Goal: Information Seeking & Learning: Learn about a topic

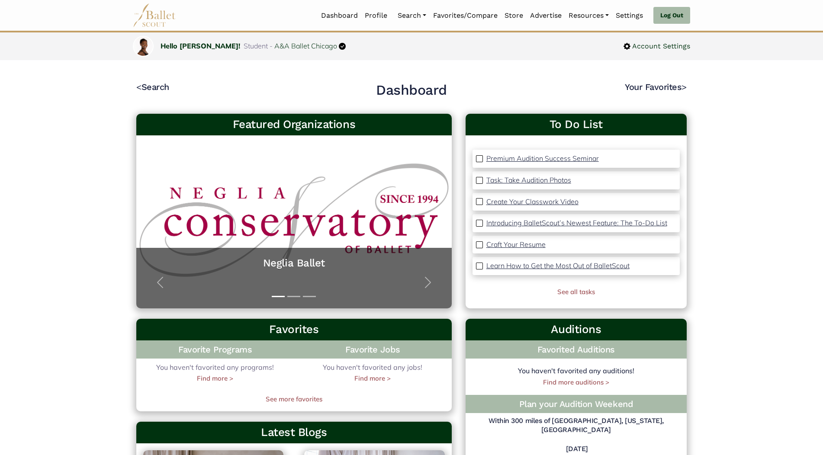
click at [537, 204] on p "Create Your Classwork Video" at bounding box center [532, 201] width 92 height 9
click at [423, 60] on link "Auditions" at bounding box center [435, 62] width 83 height 13
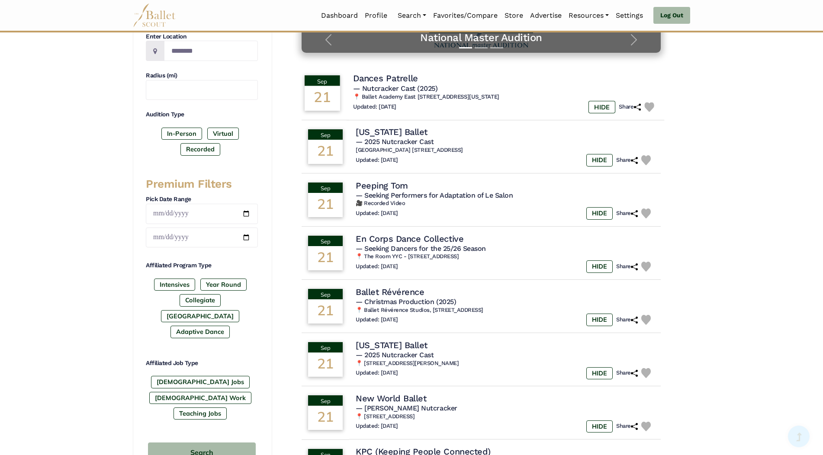
scroll to position [259, 0]
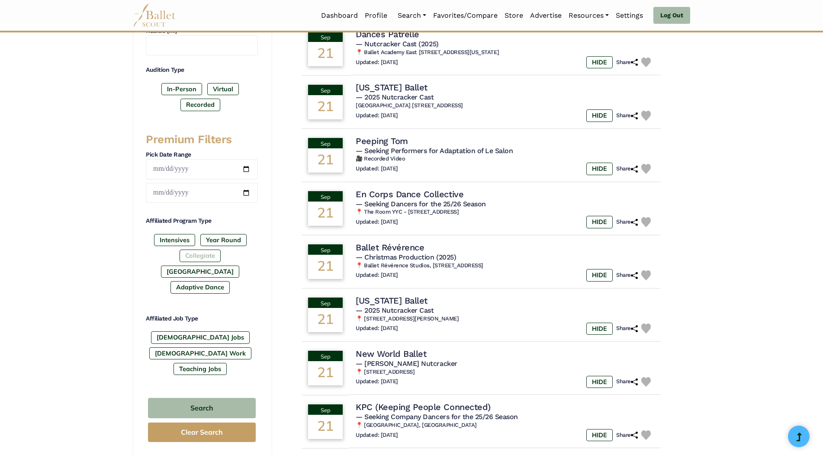
click at [179, 257] on label "Collegiate" at bounding box center [199, 256] width 41 height 12
click at [224, 241] on label "Year Round" at bounding box center [223, 240] width 46 height 12
click at [221, 266] on label "[GEOGRAPHIC_DATA]" at bounding box center [200, 272] width 78 height 12
click at [225, 243] on label "Year Round" at bounding box center [223, 240] width 46 height 12
click at [183, 87] on label "In-Person" at bounding box center [181, 89] width 41 height 12
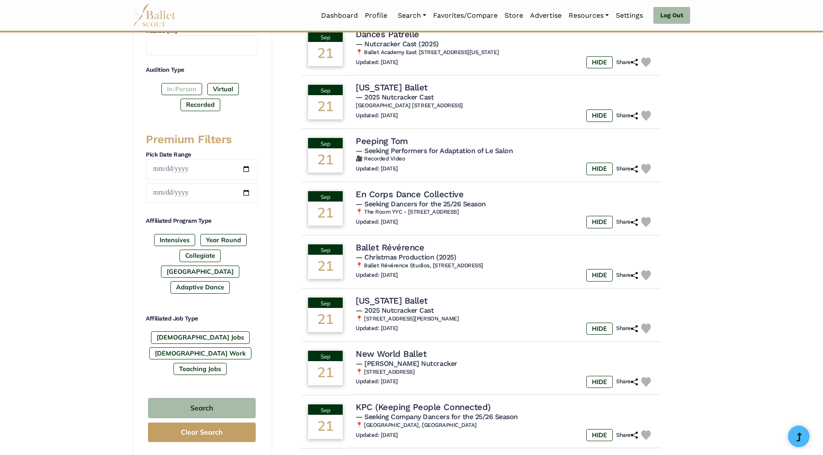
click at [184, 89] on label "In-Person" at bounding box center [181, 89] width 41 height 12
click at [232, 398] on button "Search" at bounding box center [202, 408] width 108 height 20
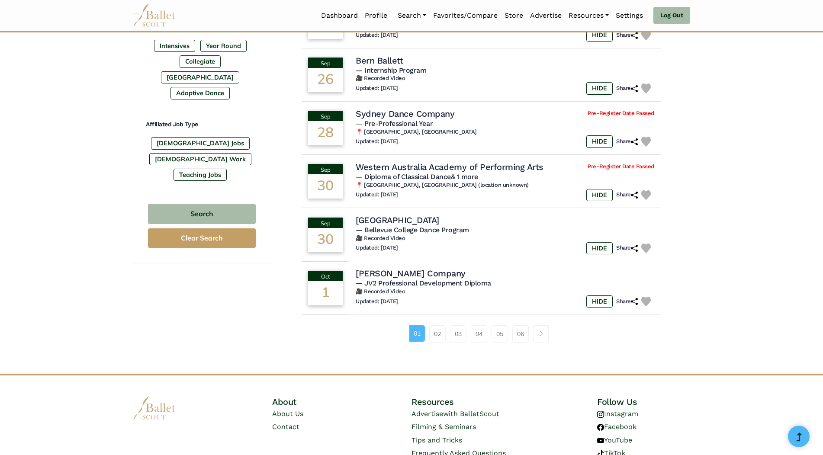
scroll to position [476, 0]
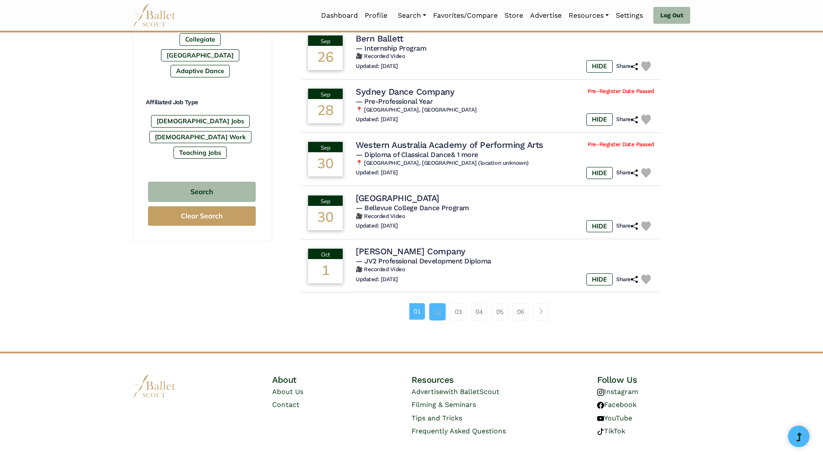
click at [441, 313] on link "02" at bounding box center [437, 311] width 16 height 17
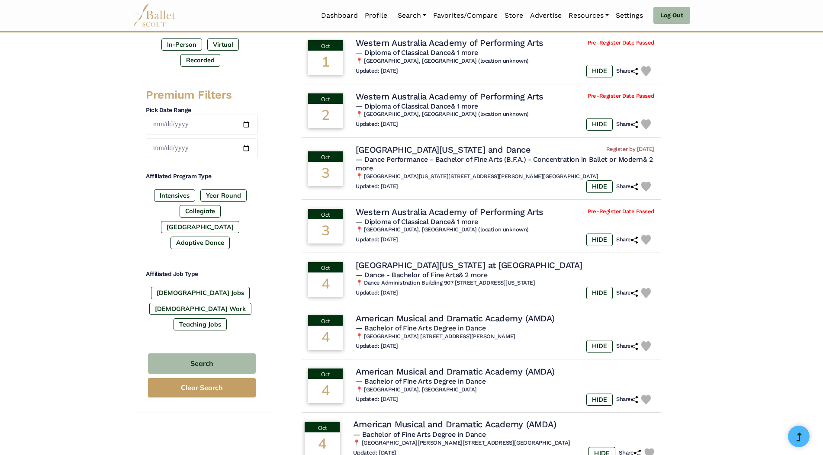
scroll to position [432, 0]
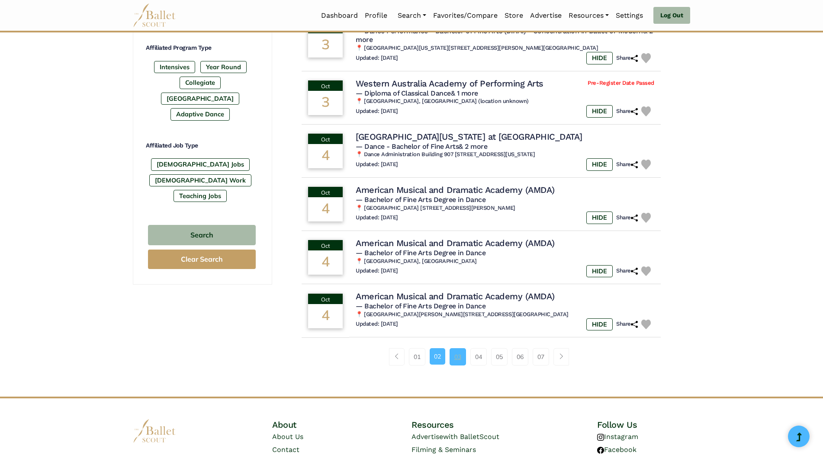
click at [461, 363] on link "03" at bounding box center [457, 356] width 16 height 17
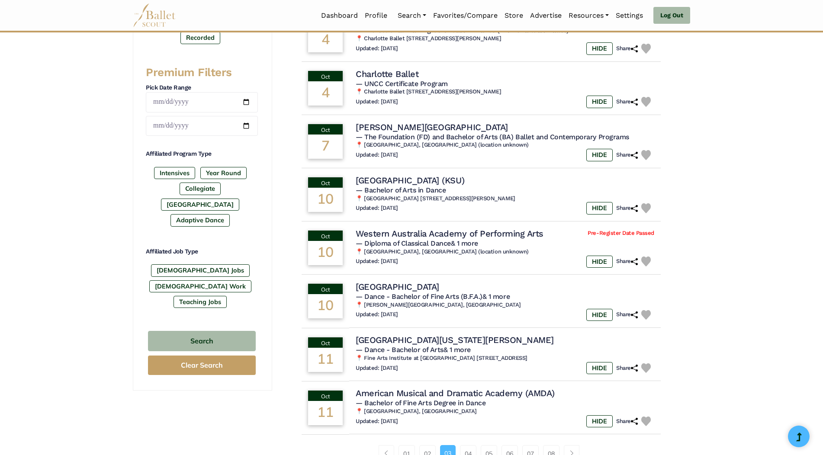
scroll to position [389, 0]
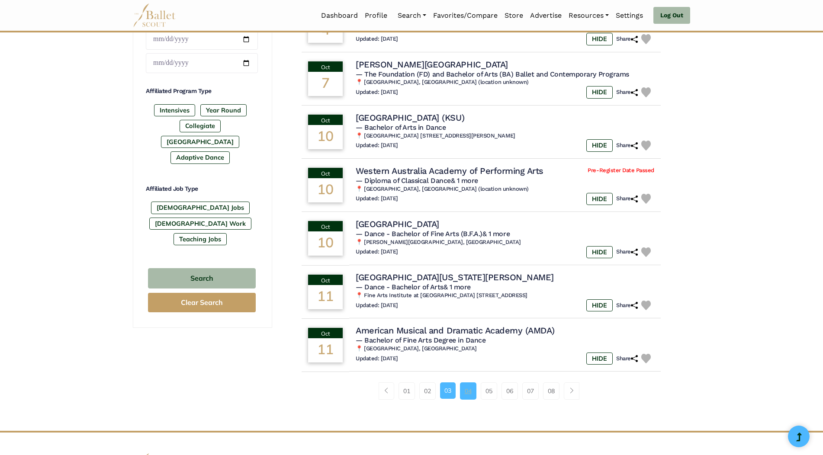
click at [473, 391] on link "04" at bounding box center [468, 390] width 16 height 17
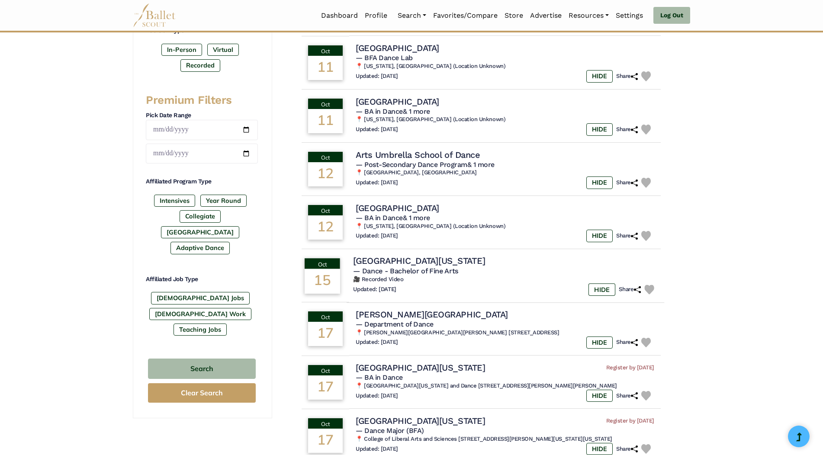
scroll to position [346, 0]
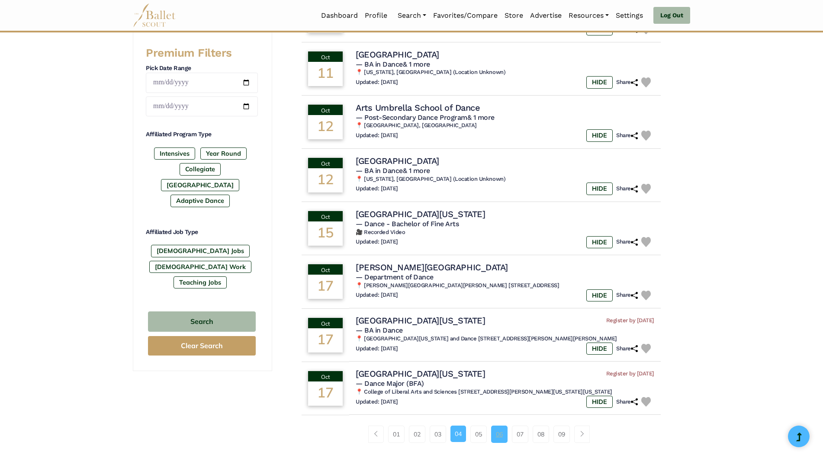
click at [503, 437] on link "06" at bounding box center [499, 434] width 16 height 17
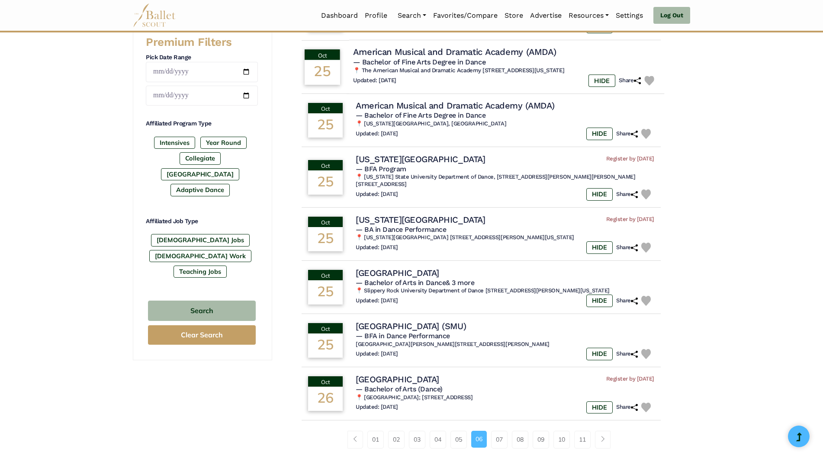
scroll to position [389, 0]
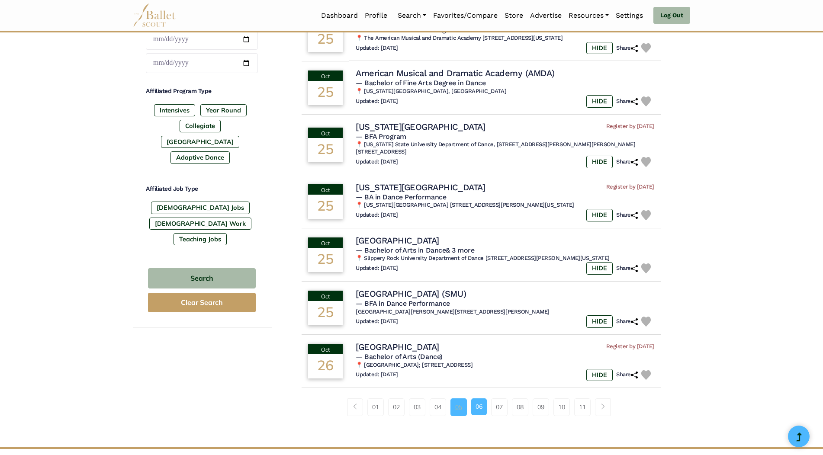
click at [461, 401] on link "05" at bounding box center [458, 406] width 16 height 17
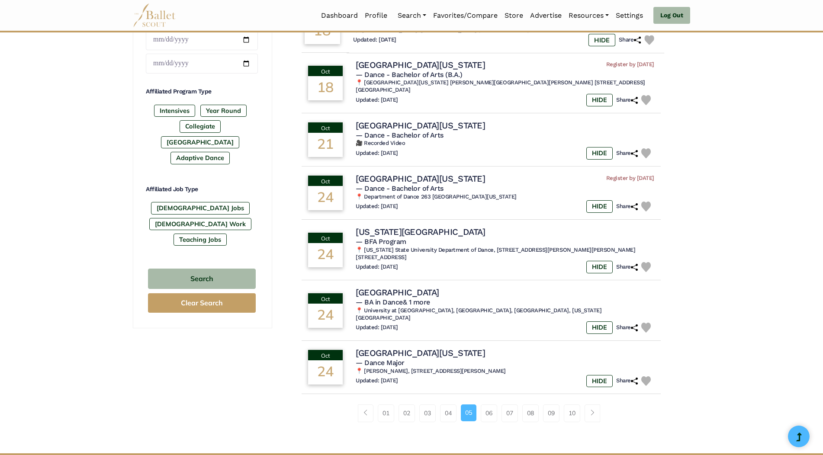
scroll to position [389, 0]
click at [491, 404] on link "06" at bounding box center [488, 412] width 16 height 17
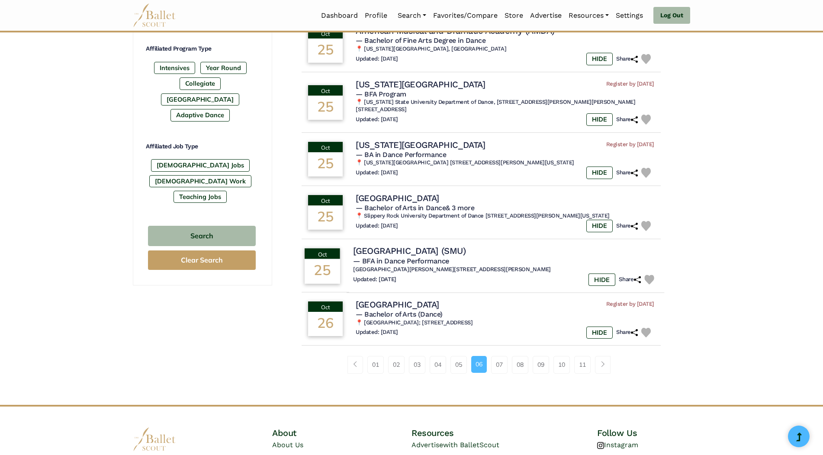
scroll to position [432, 0]
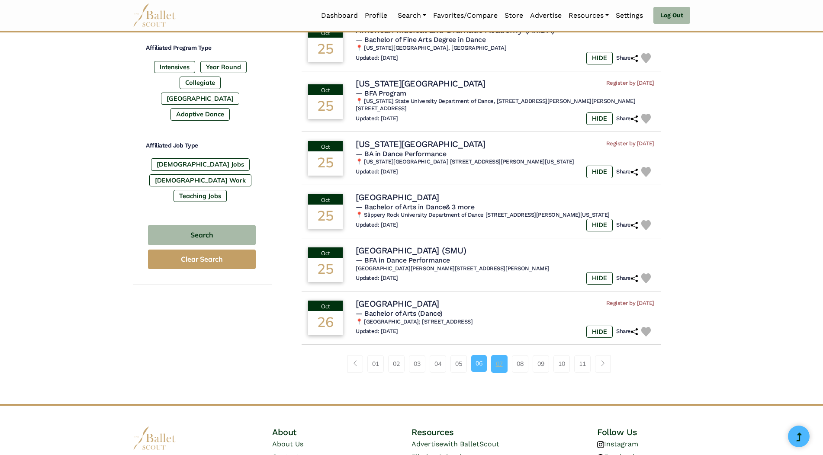
click at [498, 357] on link "07" at bounding box center [499, 363] width 16 height 17
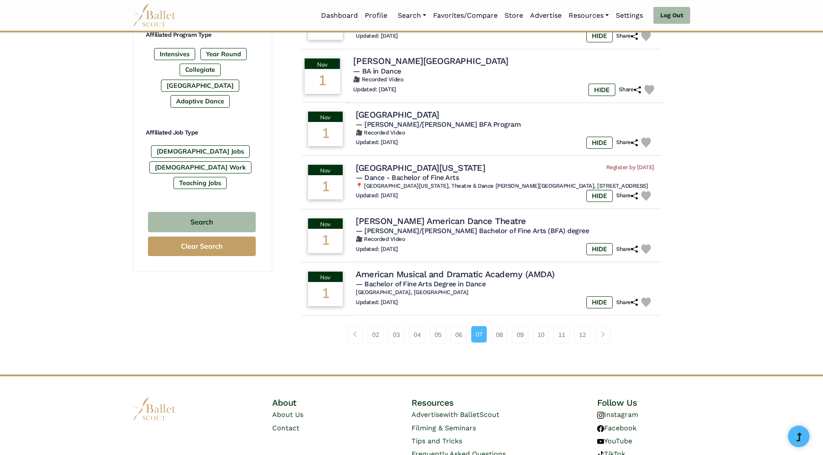
scroll to position [476, 0]
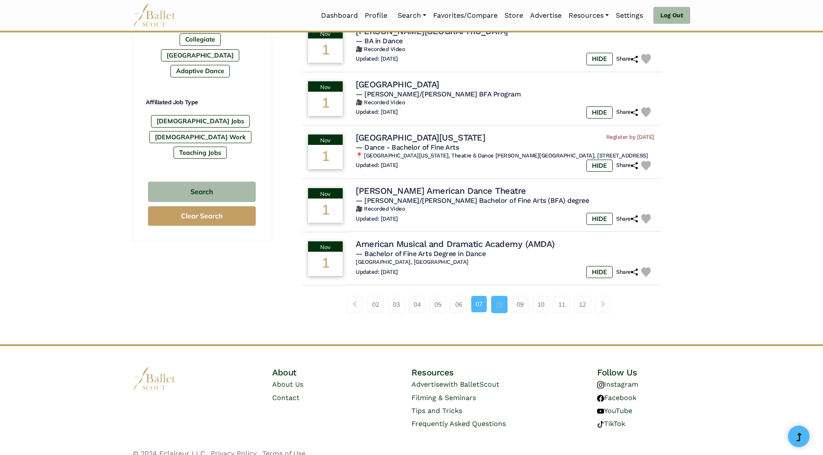
click at [501, 313] on link "08" at bounding box center [499, 304] width 16 height 17
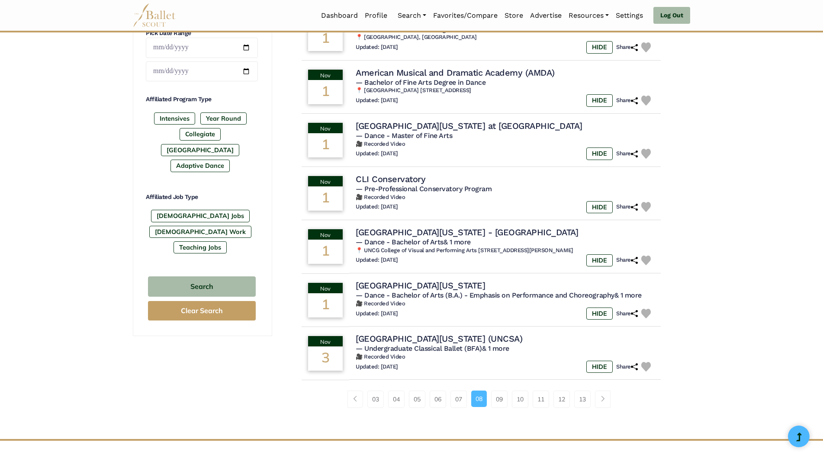
scroll to position [389, 0]
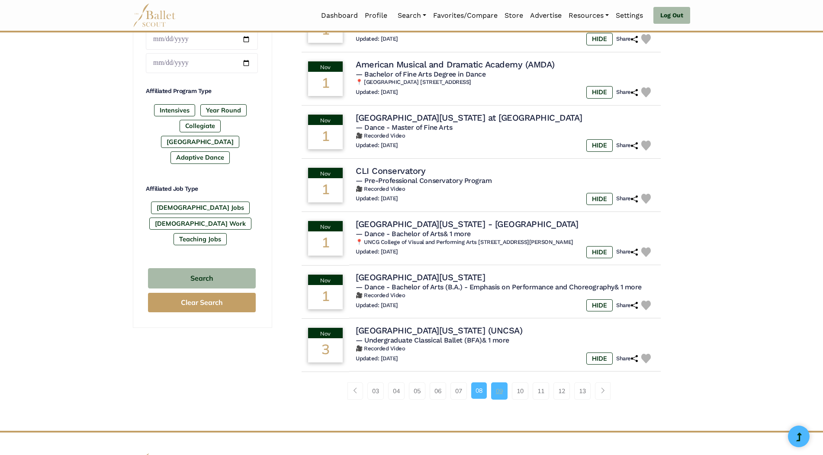
click at [499, 396] on link "09" at bounding box center [499, 390] width 16 height 17
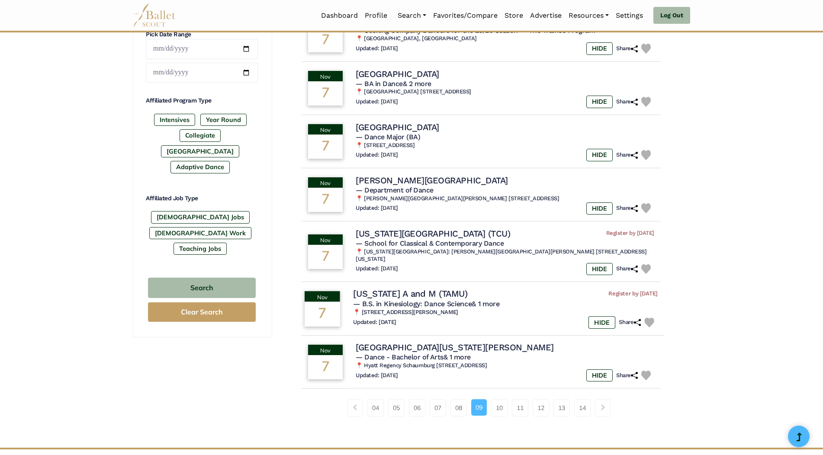
scroll to position [432, 0]
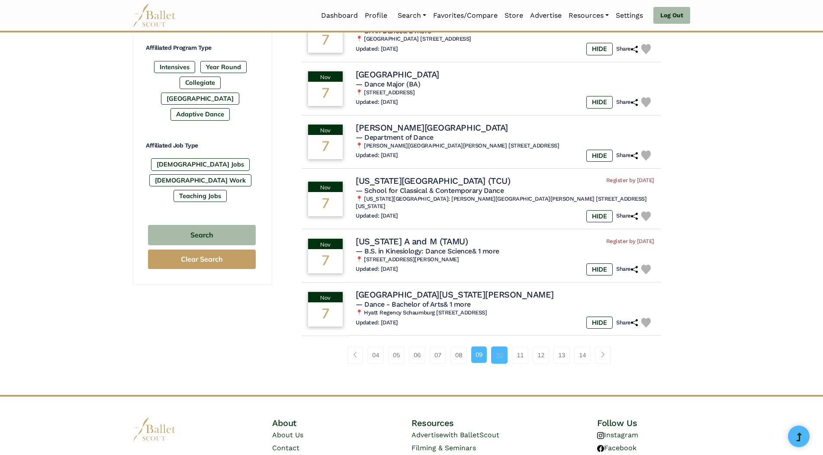
click at [502, 348] on link "10" at bounding box center [499, 354] width 16 height 17
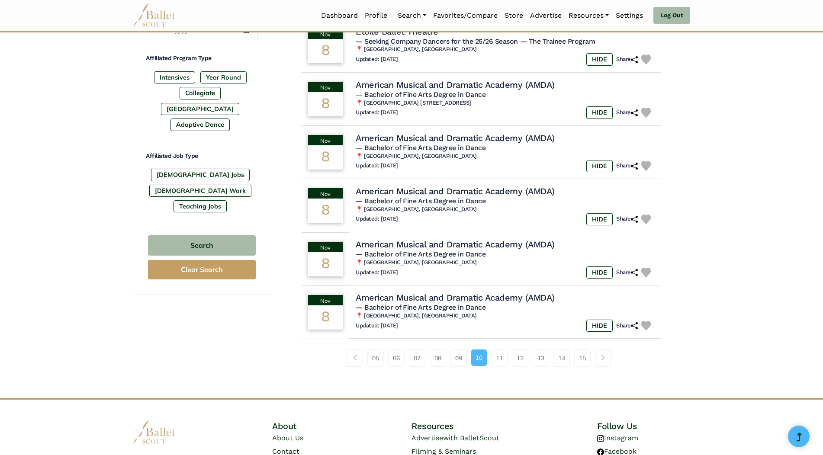
scroll to position [432, 0]
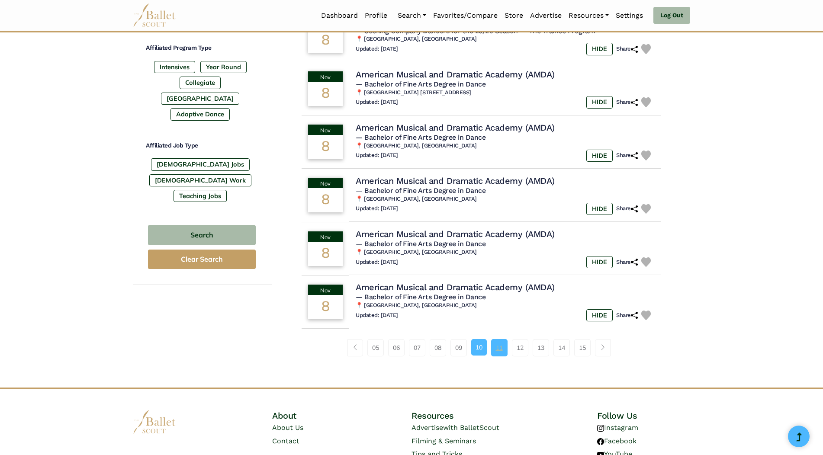
click at [504, 349] on link "11" at bounding box center [499, 347] width 16 height 17
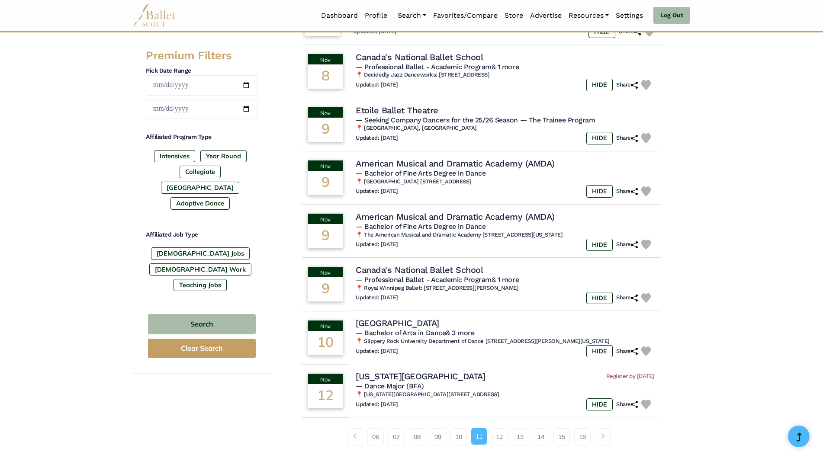
scroll to position [346, 0]
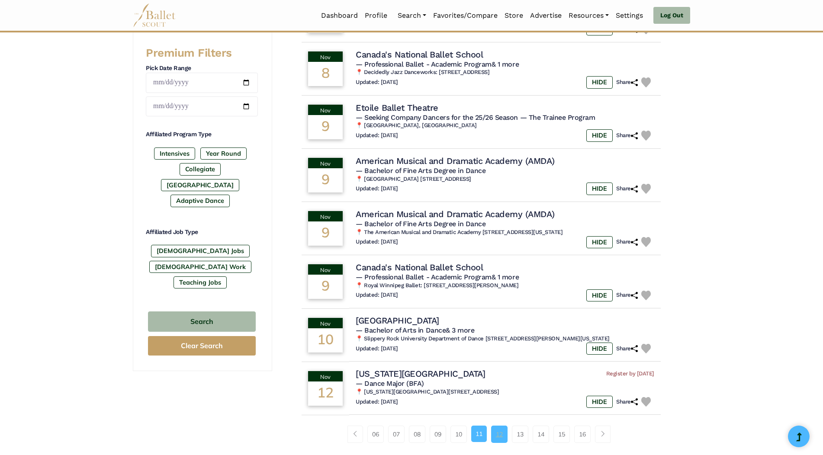
click at [502, 440] on link "12" at bounding box center [499, 434] width 16 height 17
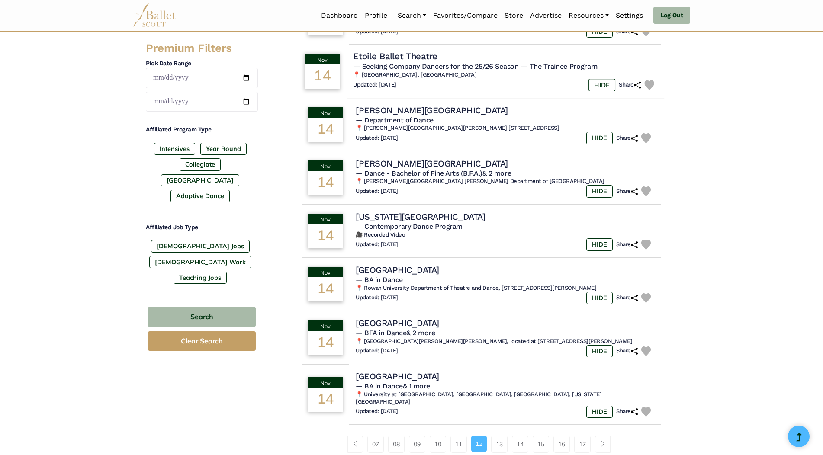
scroll to position [389, 0]
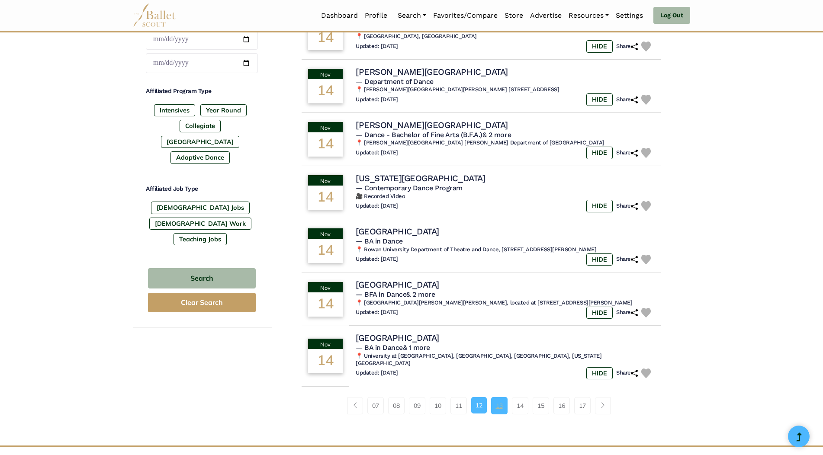
click at [500, 397] on link "13" at bounding box center [499, 405] width 16 height 17
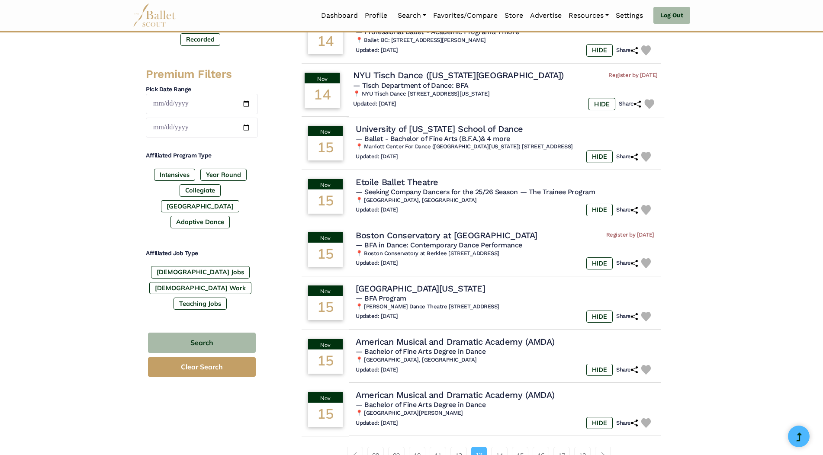
scroll to position [346, 0]
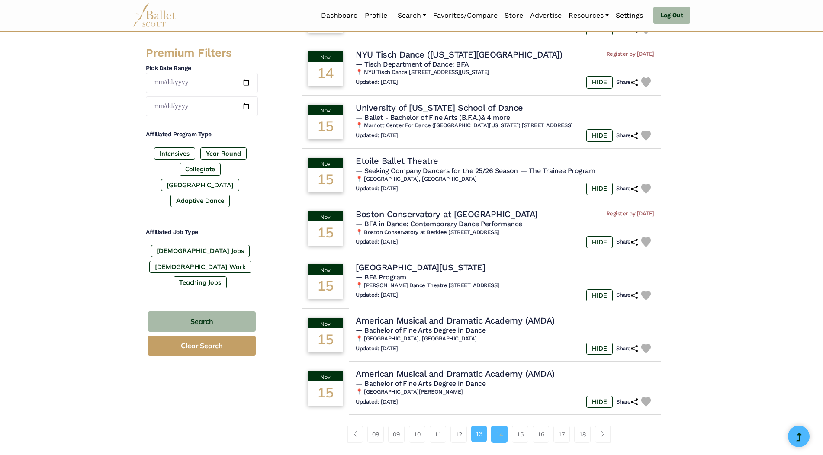
click at [500, 432] on link "14" at bounding box center [499, 434] width 16 height 17
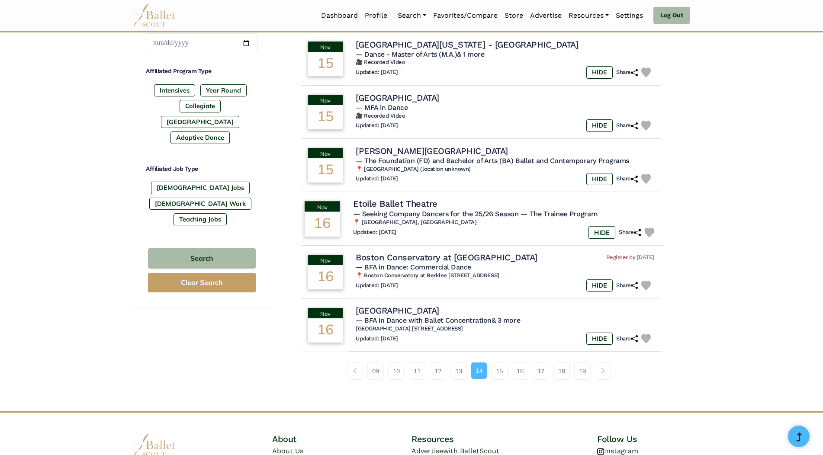
scroll to position [432, 0]
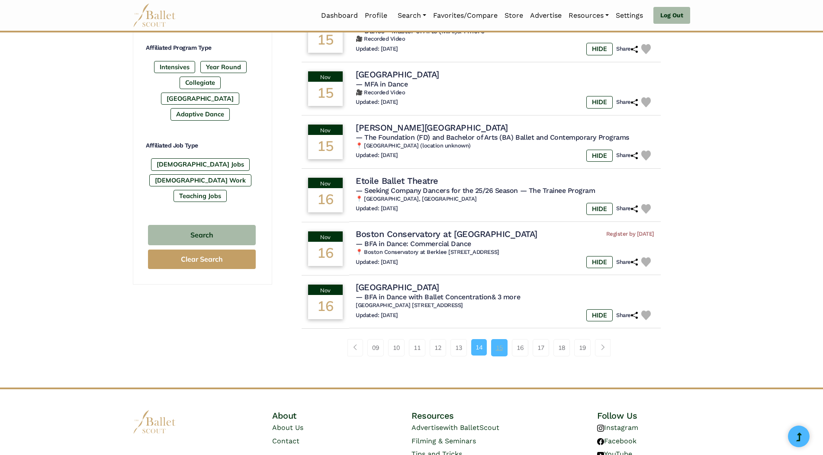
click at [504, 349] on link "15" at bounding box center [499, 347] width 16 height 17
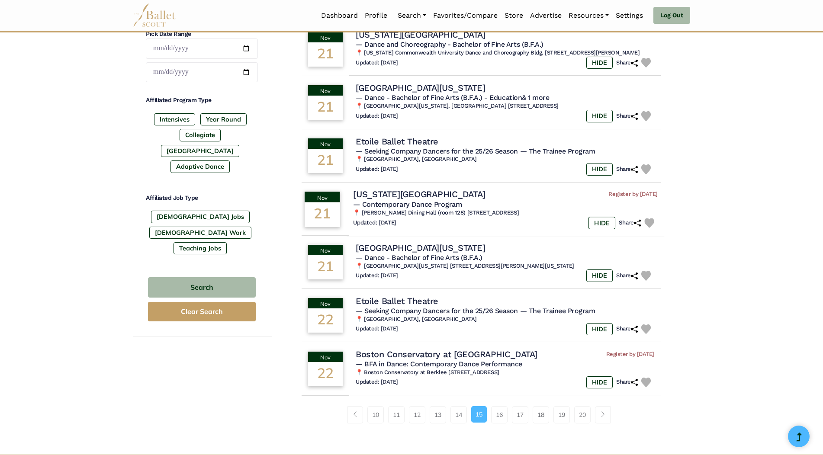
scroll to position [389, 0]
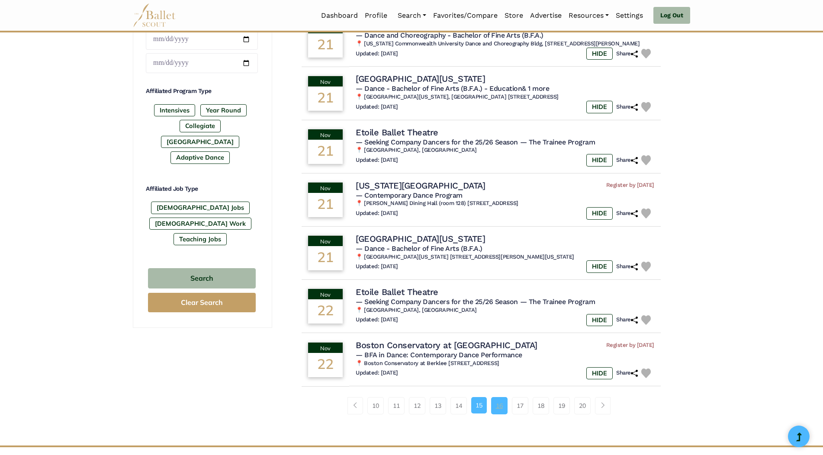
click at [500, 397] on link "16" at bounding box center [499, 405] width 16 height 17
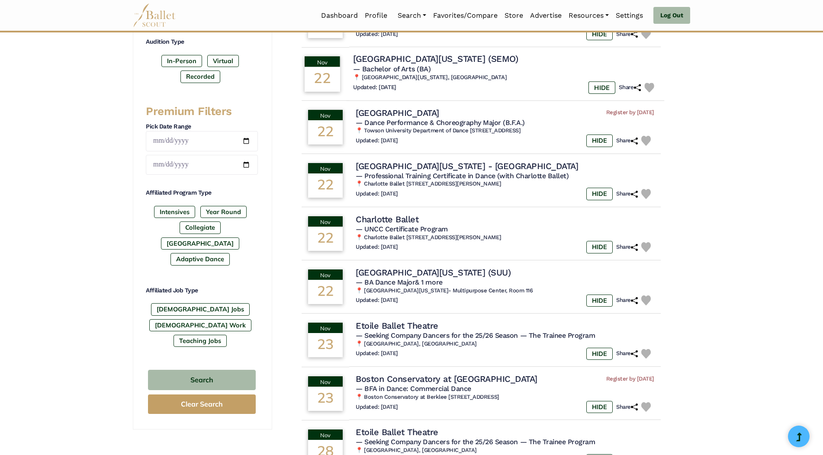
scroll to position [346, 0]
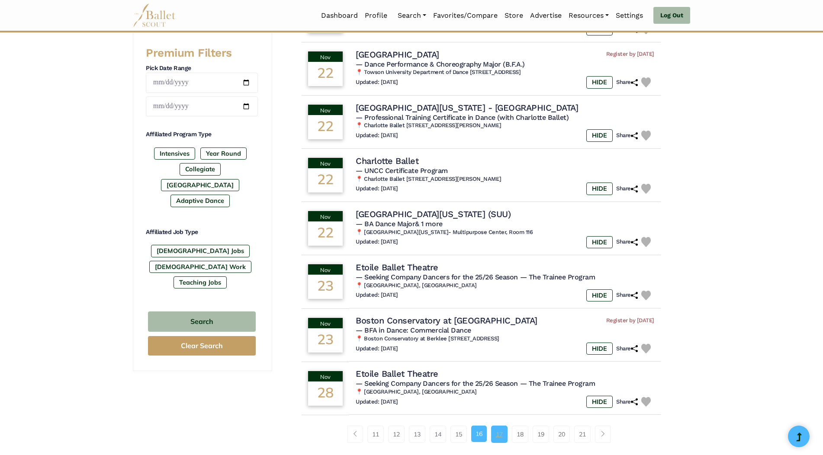
click at [500, 437] on link "17" at bounding box center [499, 434] width 16 height 17
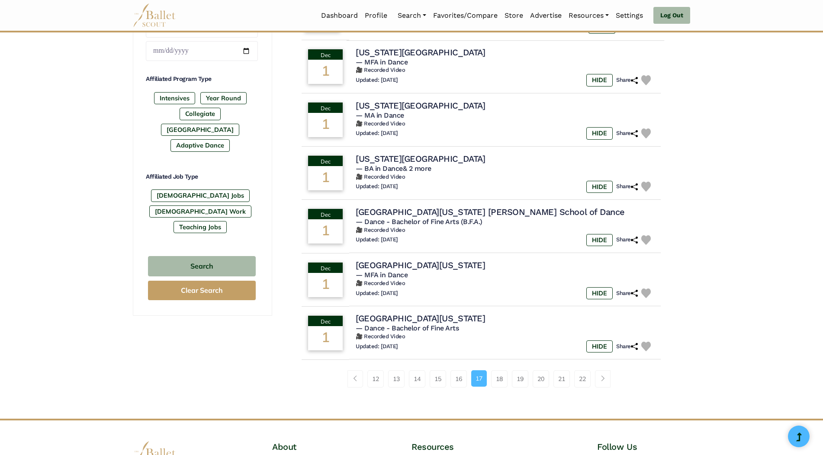
scroll to position [432, 0]
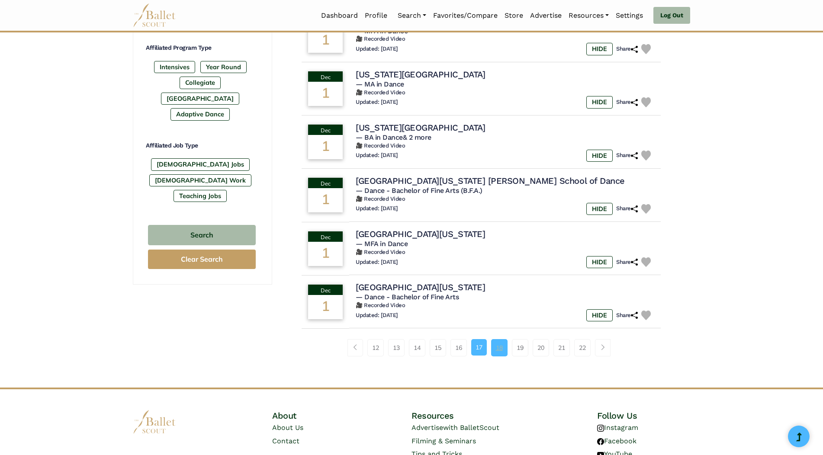
click at [500, 348] on link "18" at bounding box center [499, 347] width 16 height 17
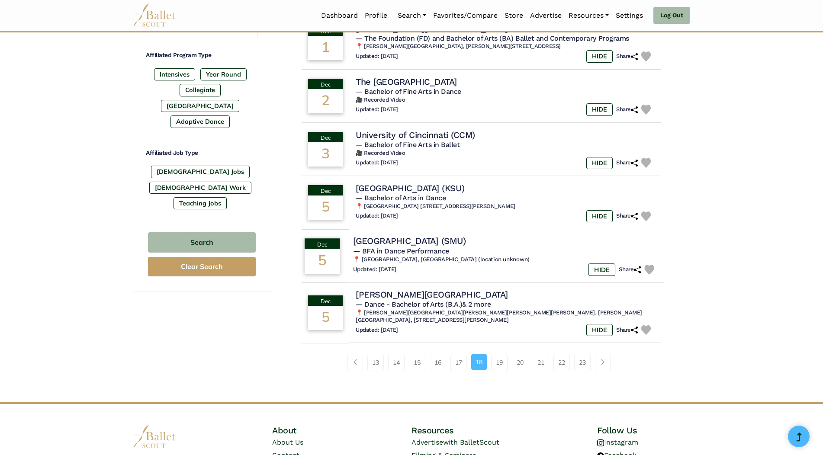
scroll to position [432, 0]
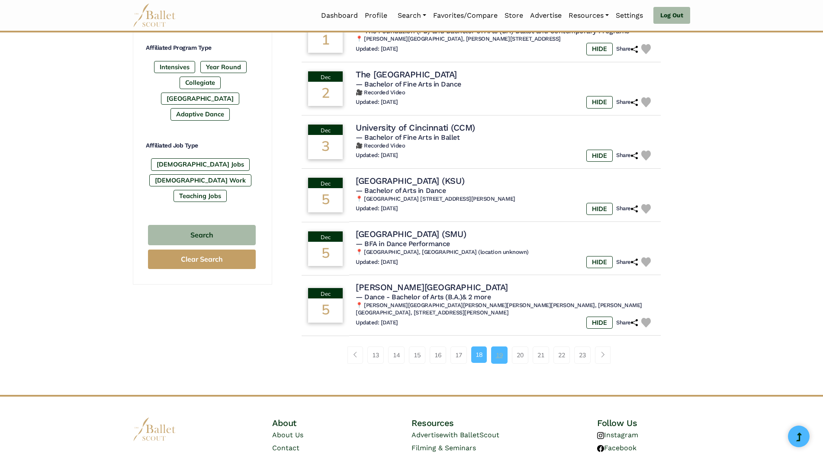
click at [500, 353] on link "19" at bounding box center [499, 354] width 16 height 17
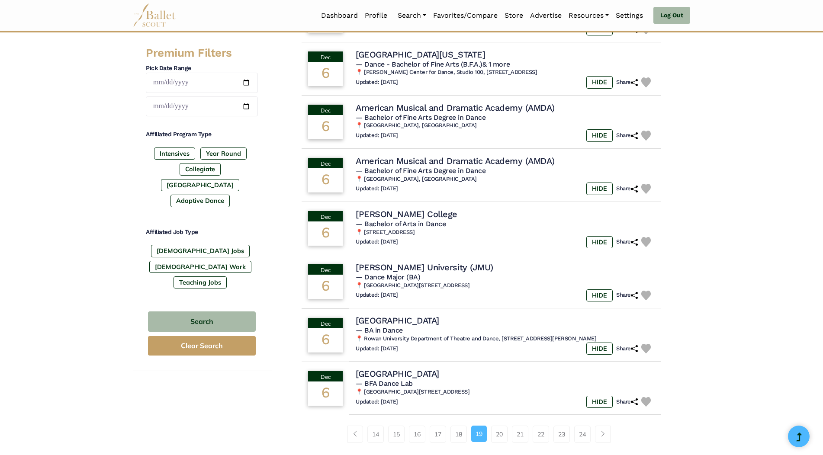
scroll to position [389, 0]
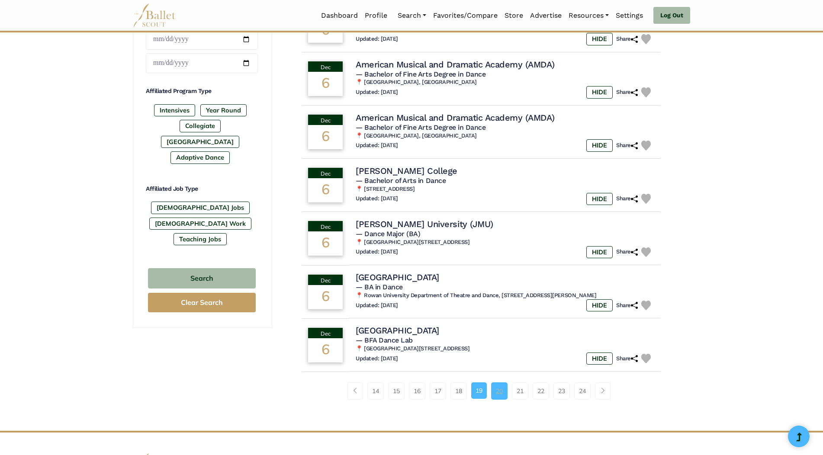
click at [502, 391] on link "20" at bounding box center [499, 390] width 16 height 17
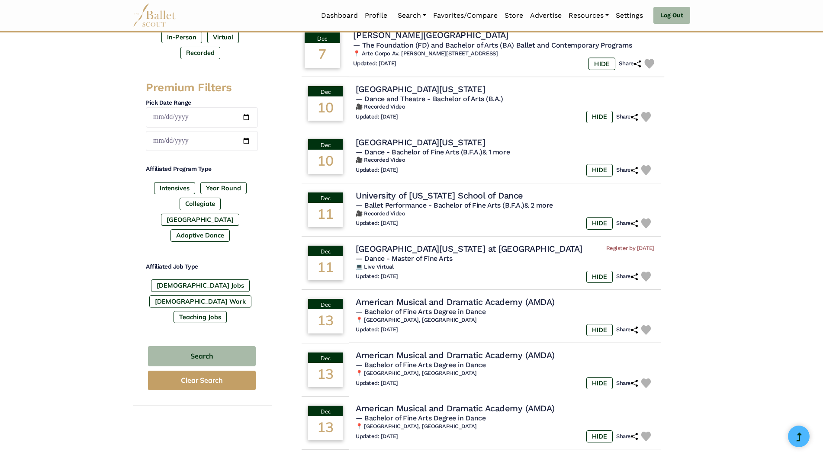
scroll to position [346, 0]
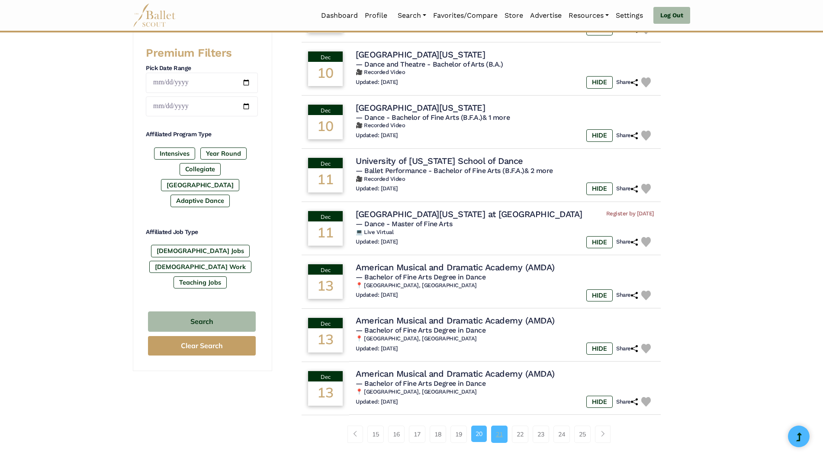
click at [503, 435] on link "21" at bounding box center [499, 434] width 16 height 17
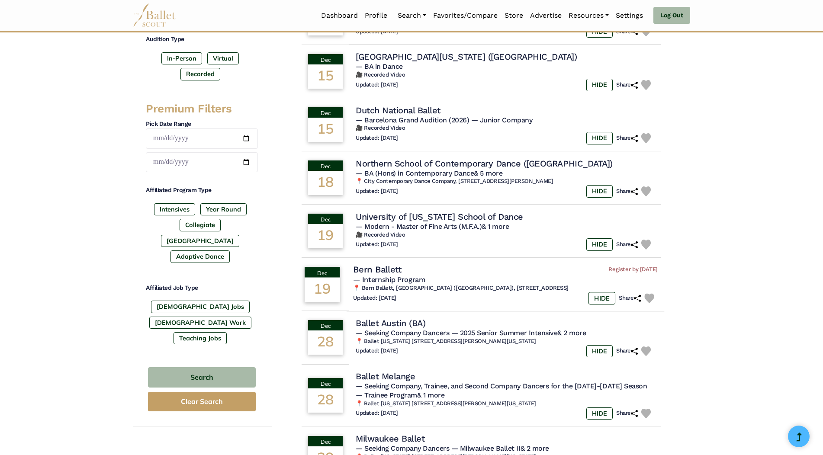
scroll to position [389, 0]
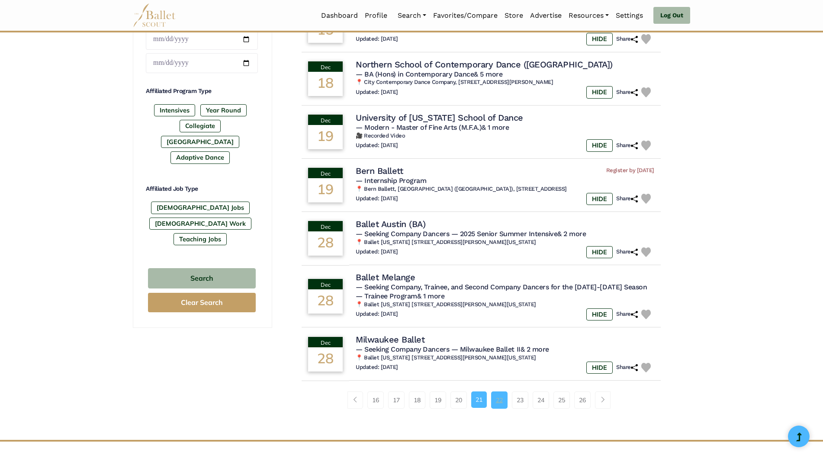
click at [496, 405] on link "22" at bounding box center [499, 399] width 16 height 17
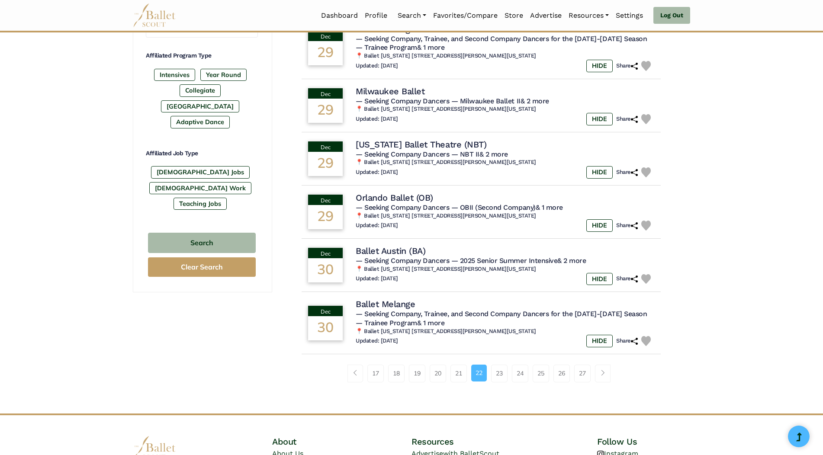
scroll to position [432, 0]
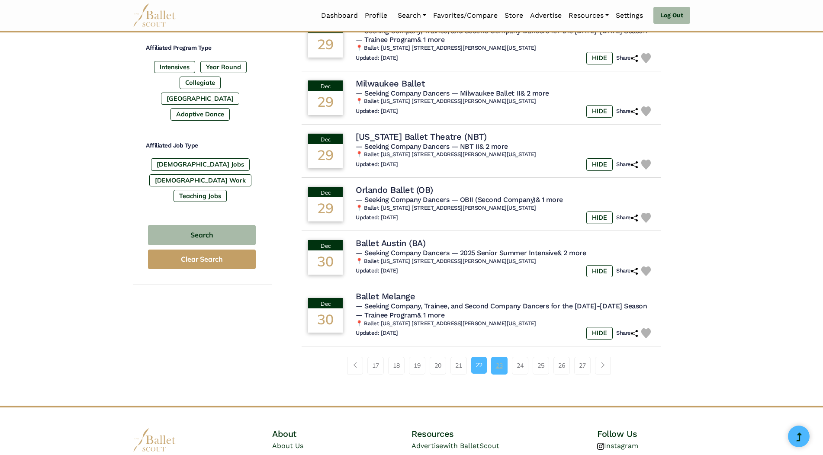
click at [501, 368] on link "23" at bounding box center [499, 365] width 16 height 17
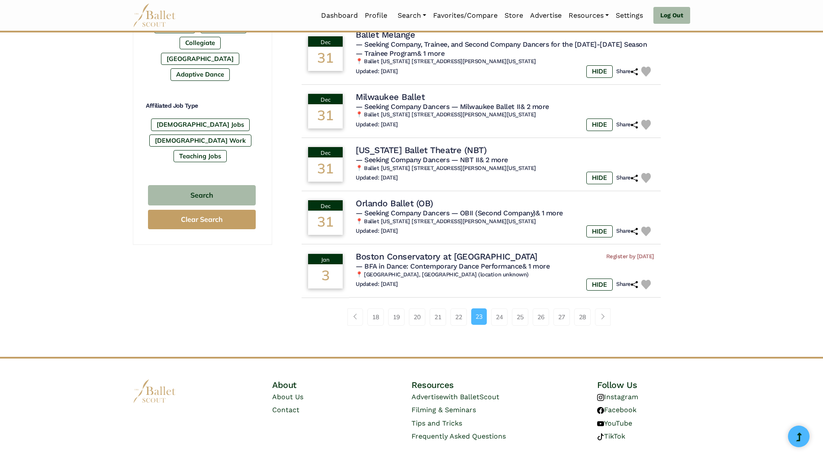
scroll to position [476, 0]
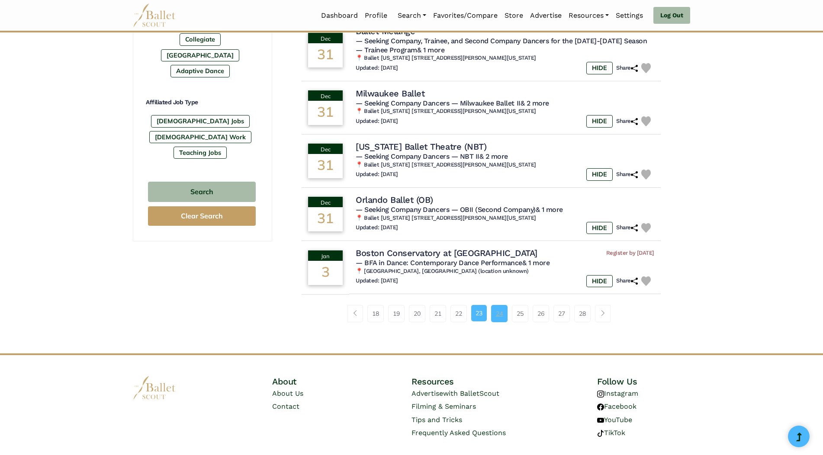
click at [502, 317] on link "24" at bounding box center [499, 313] width 16 height 17
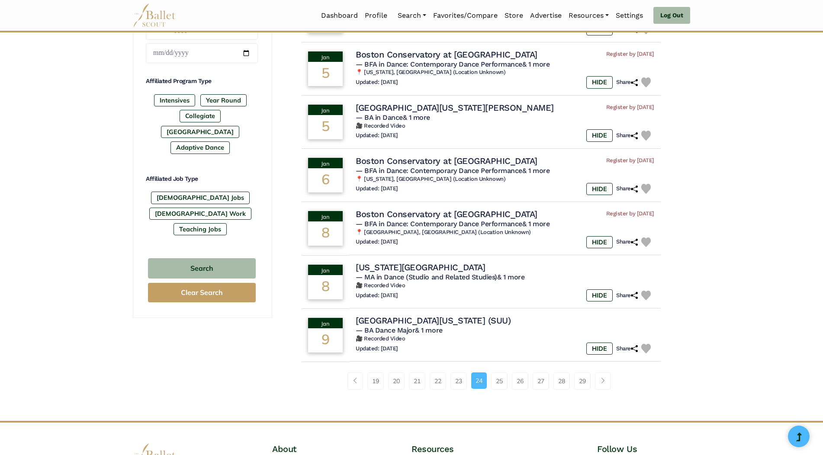
scroll to position [432, 0]
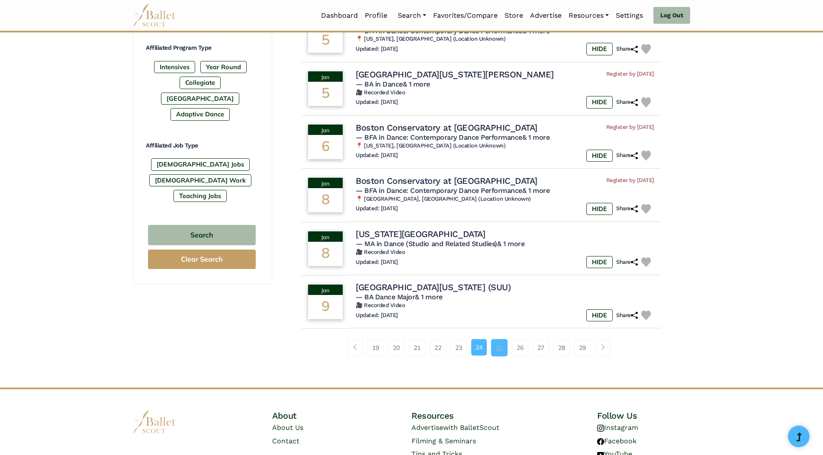
click at [503, 348] on link "25" at bounding box center [499, 347] width 16 height 17
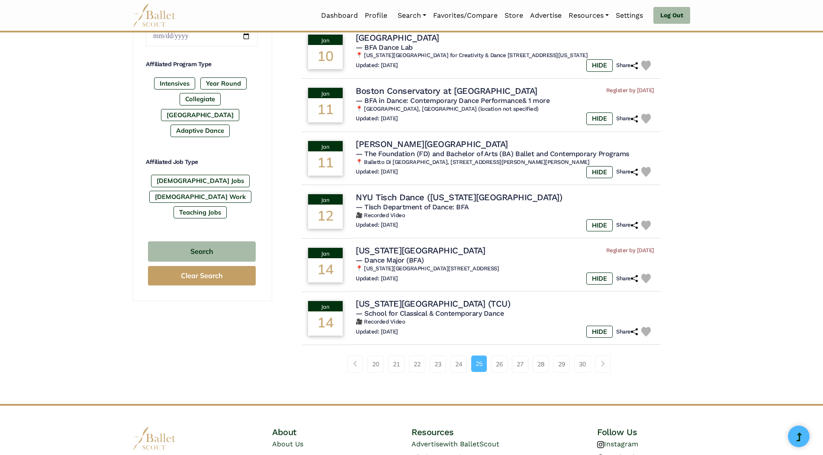
scroll to position [432, 0]
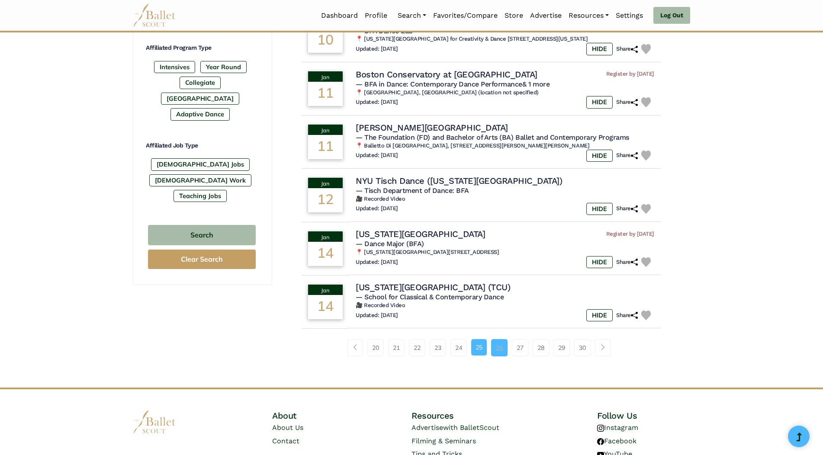
click at [503, 348] on link "26" at bounding box center [499, 347] width 16 height 17
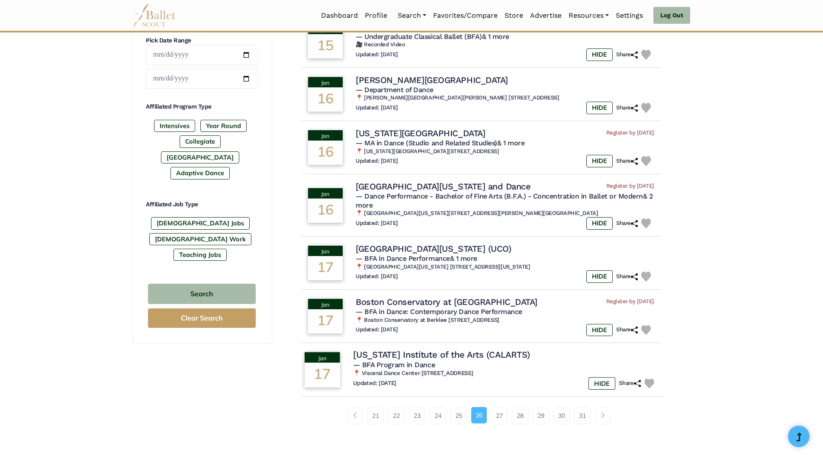
scroll to position [389, 0]
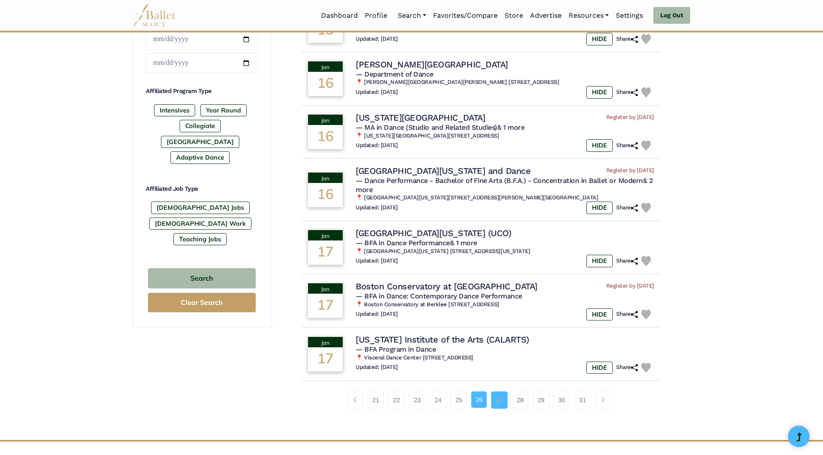
click at [503, 403] on link "27" at bounding box center [499, 399] width 16 height 17
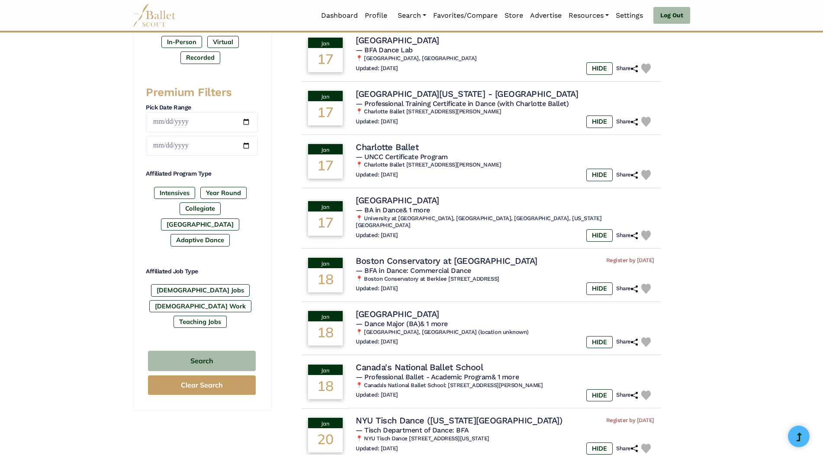
scroll to position [389, 0]
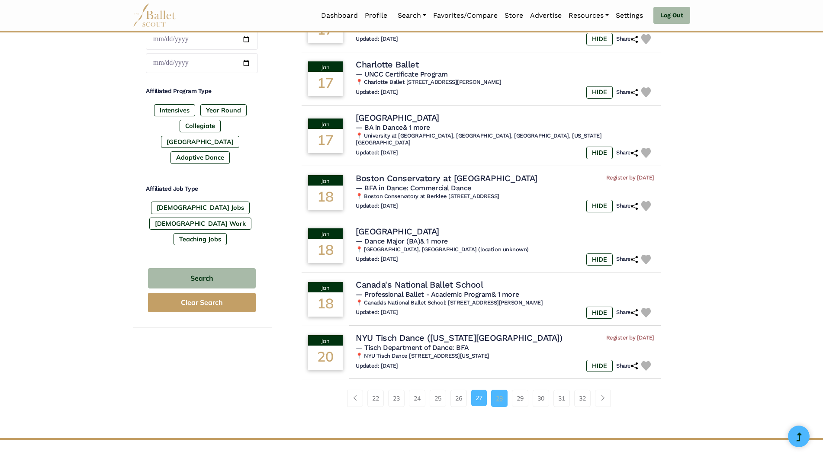
click at [505, 394] on link "28" at bounding box center [499, 398] width 16 height 17
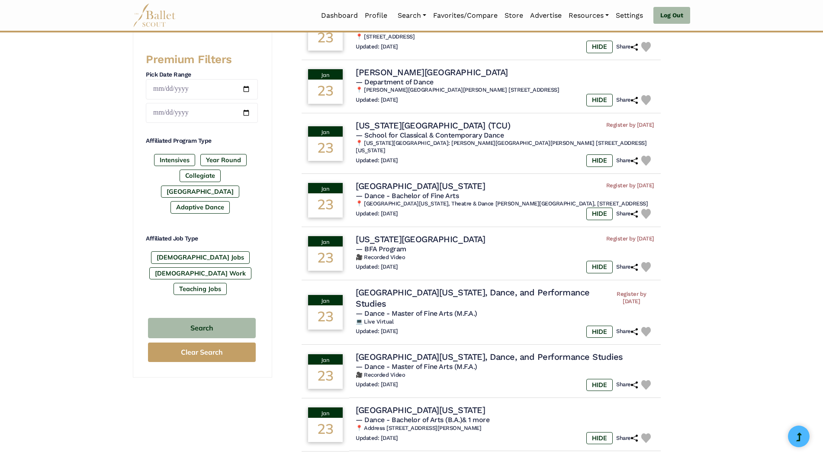
scroll to position [432, 0]
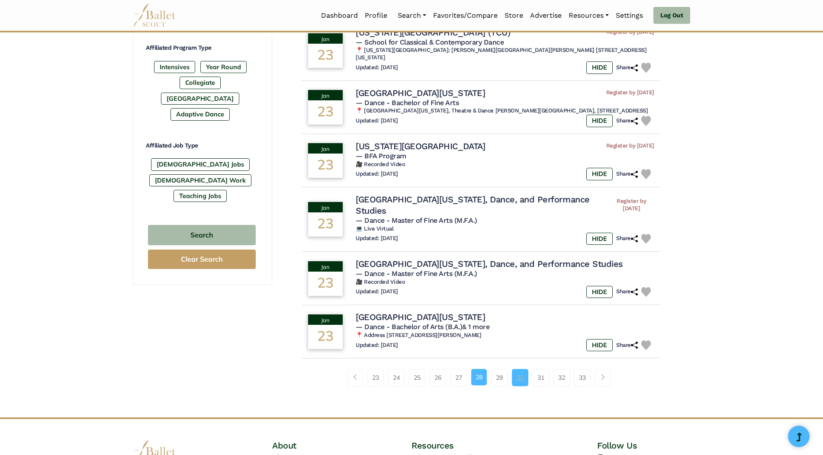
click at [519, 386] on link "30" at bounding box center [520, 377] width 16 height 17
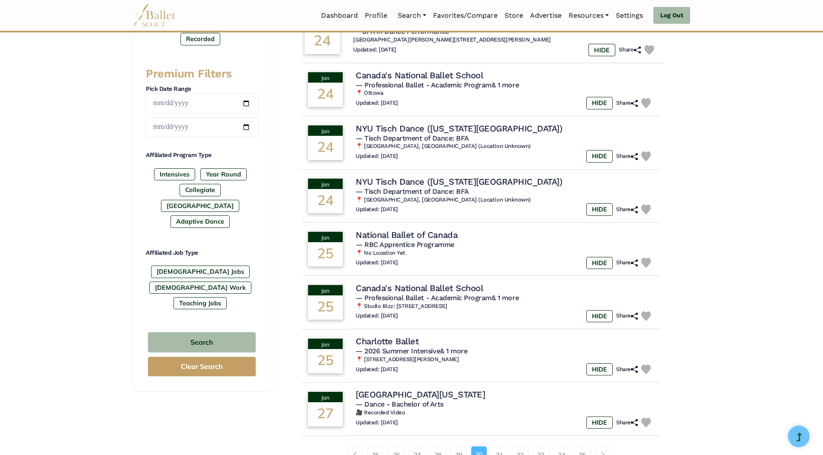
scroll to position [346, 0]
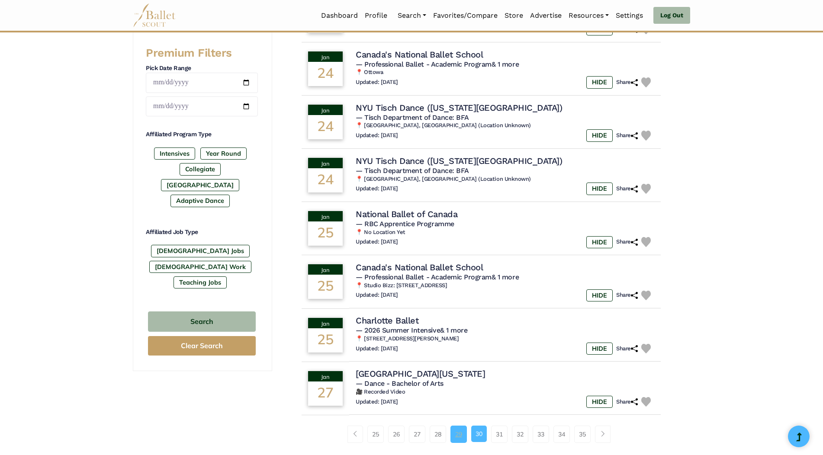
click at [459, 434] on link "29" at bounding box center [458, 434] width 16 height 17
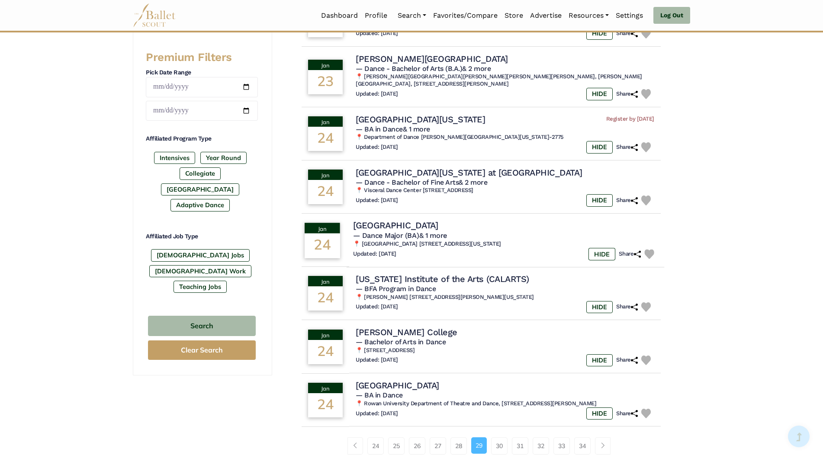
scroll to position [346, 0]
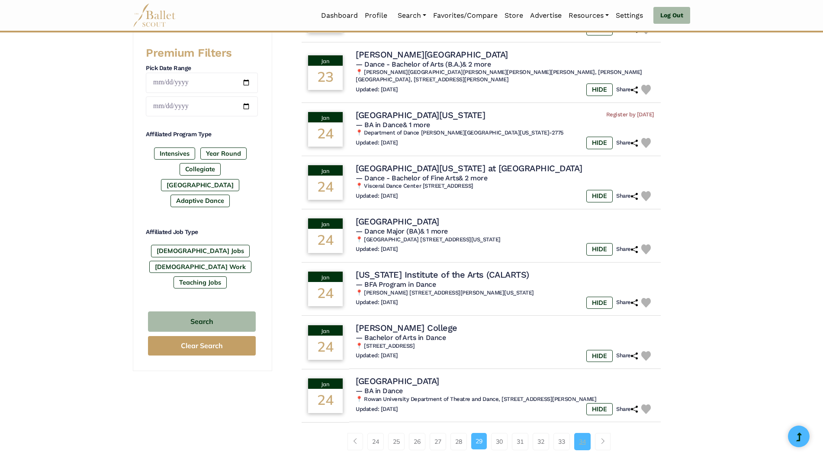
click at [590, 439] on link "34" at bounding box center [582, 441] width 16 height 17
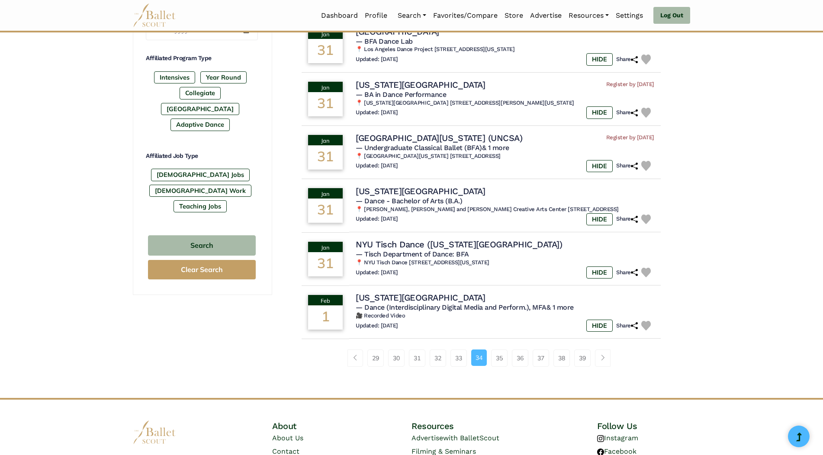
scroll to position [432, 0]
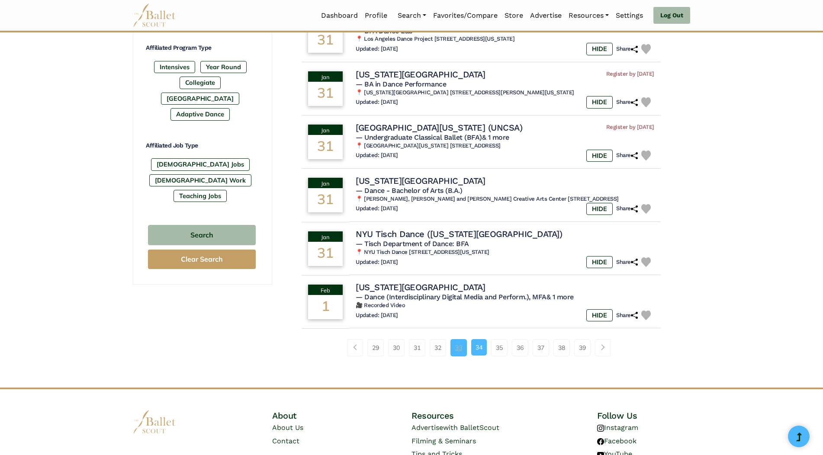
click at [460, 349] on link "33" at bounding box center [458, 347] width 16 height 17
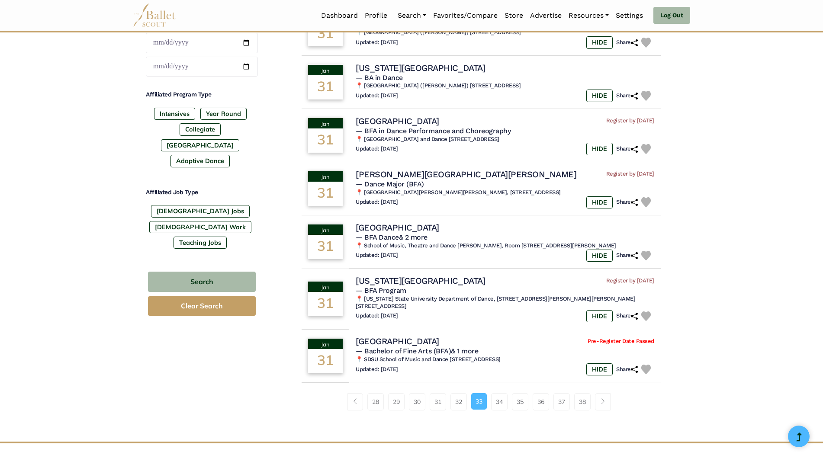
scroll to position [389, 0]
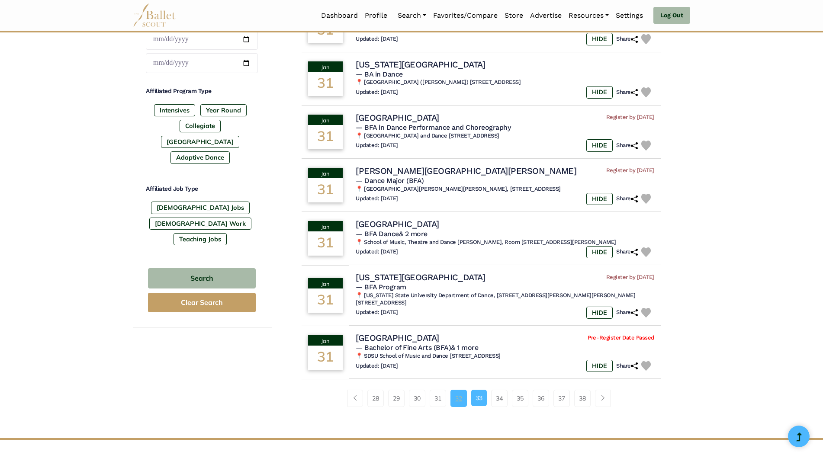
click at [453, 393] on link "32" at bounding box center [458, 398] width 16 height 17
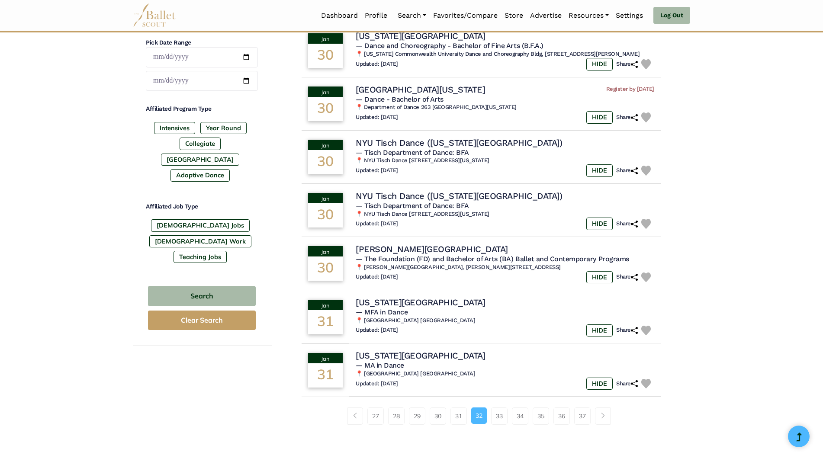
scroll to position [389, 0]
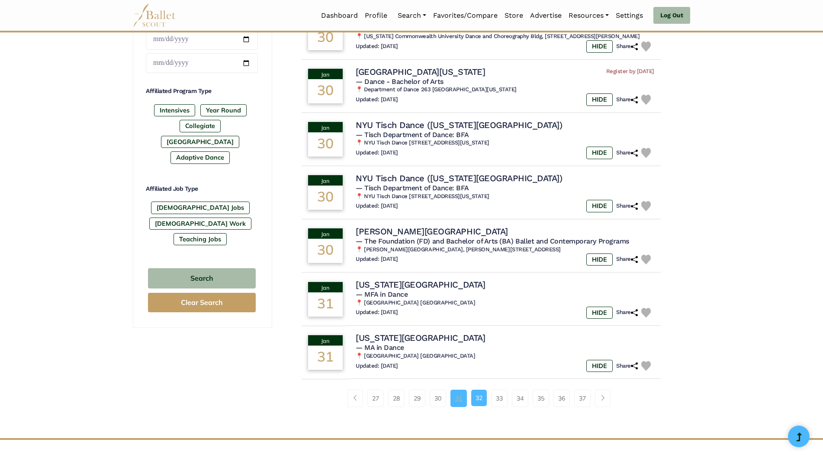
click at [454, 390] on link "31" at bounding box center [458, 398] width 16 height 17
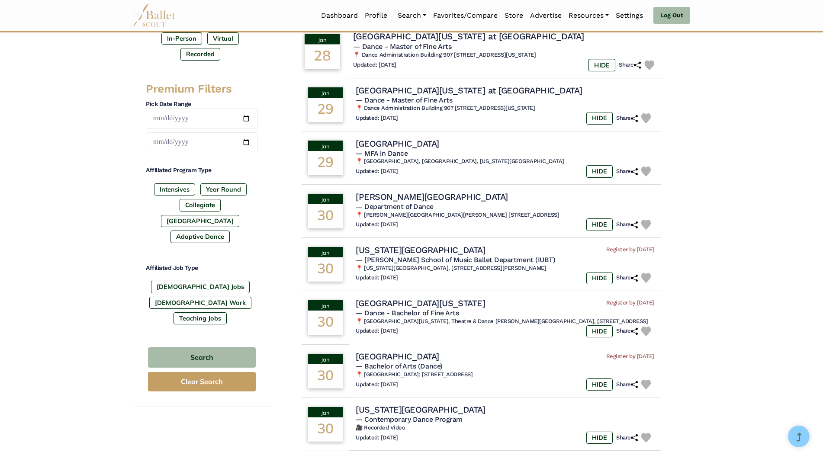
scroll to position [346, 0]
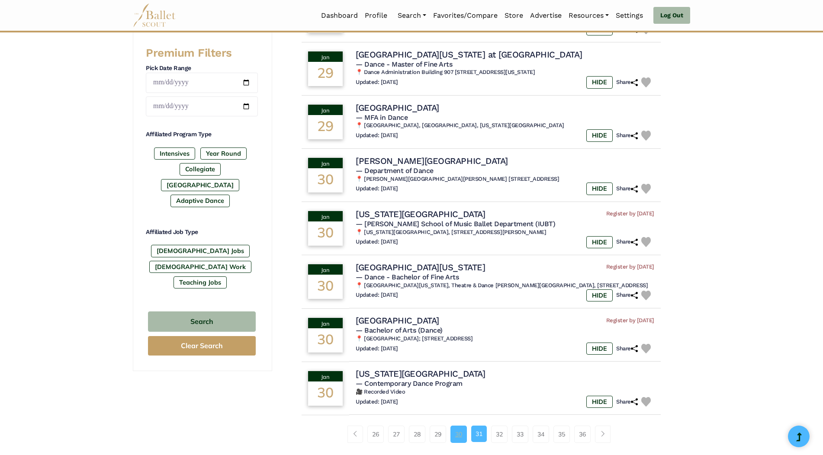
click at [456, 439] on link "30" at bounding box center [458, 434] width 16 height 17
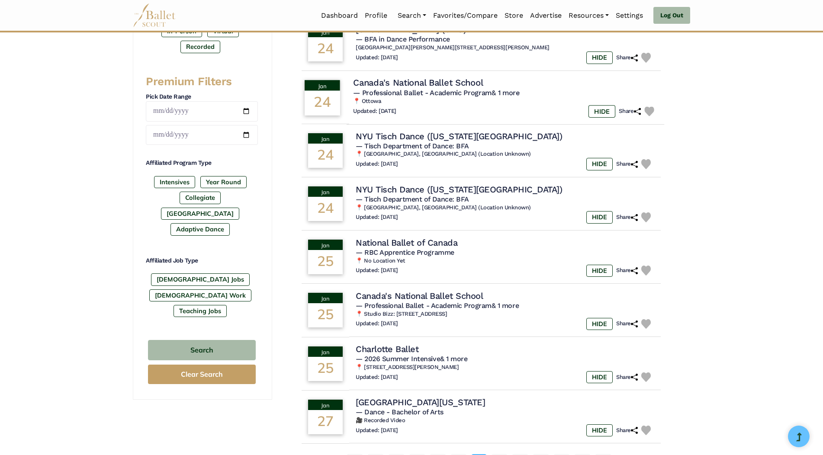
scroll to position [389, 0]
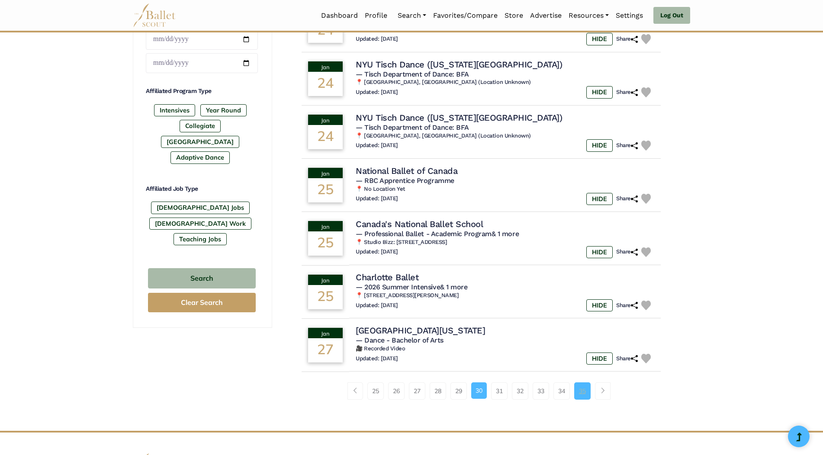
click at [587, 395] on link "35" at bounding box center [582, 390] width 16 height 17
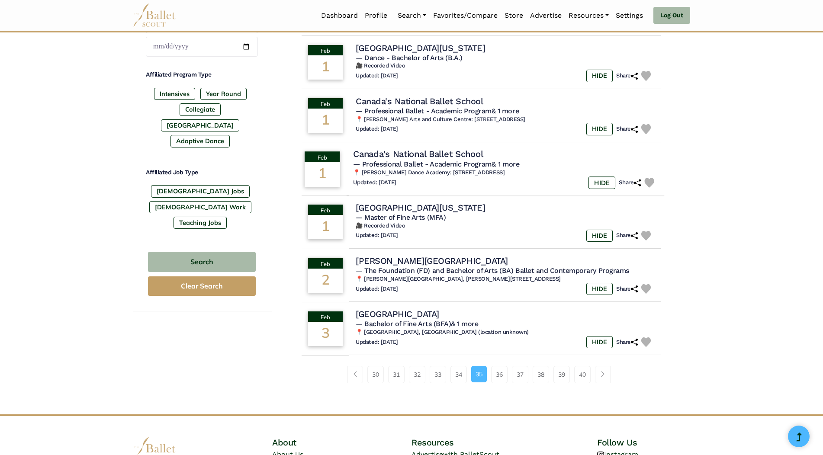
scroll to position [432, 0]
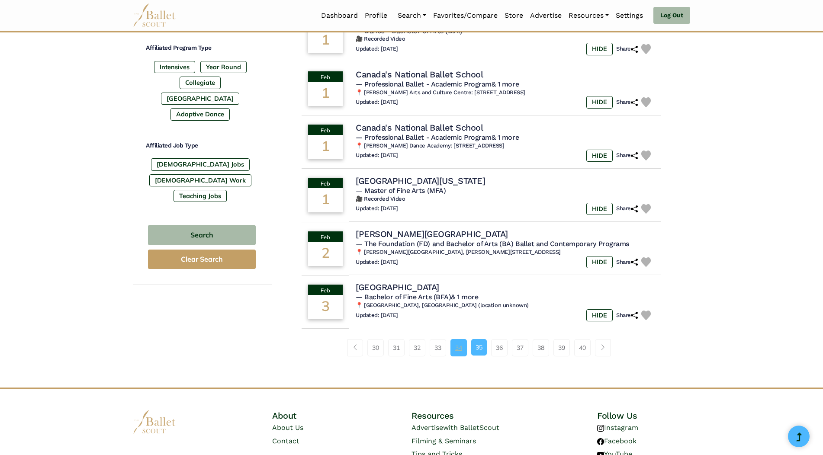
click at [454, 347] on link "34" at bounding box center [458, 347] width 16 height 17
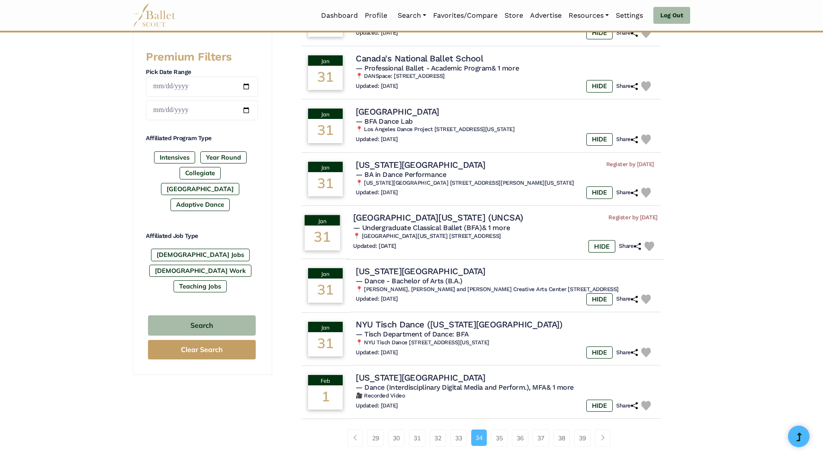
scroll to position [432, 0]
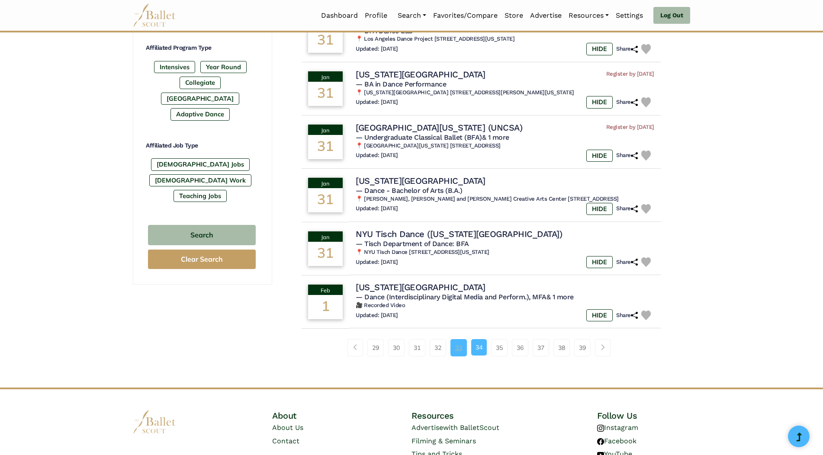
click at [458, 353] on link "33" at bounding box center [458, 347] width 16 height 17
